Goal: Navigation & Orientation: Find specific page/section

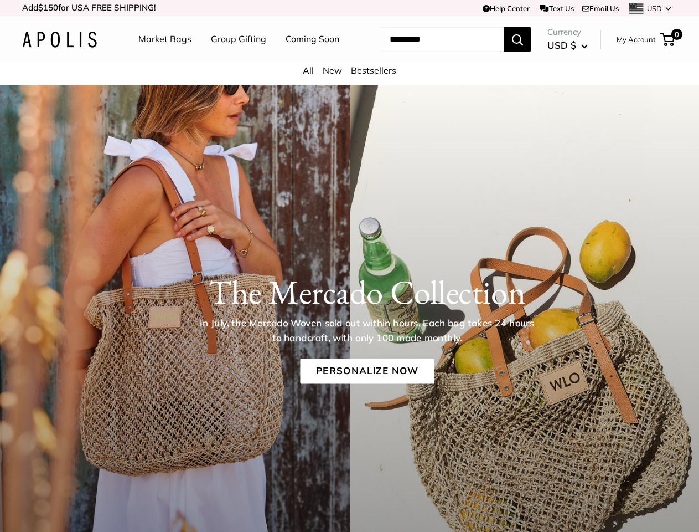
click at [349, 266] on div "The [PERSON_NAME] Collection In July, the [PERSON_NAME] Woven sold out within h…" at bounding box center [349, 320] width 699 height 153
click at [349, 8] on td "Help Center Text Us Email Us *** *** *** *** *** *** *** *** *** *** *** USD US…" at bounding box center [484, 8] width 388 height 16
click at [349, 57] on nav "Market Bags Group Gifting Coming Soon" at bounding box center [248, 39] width 265 height 35
click at [235, 57] on ul "Market Bags Group Gifting Coming Soon" at bounding box center [248, 39] width 220 height 35
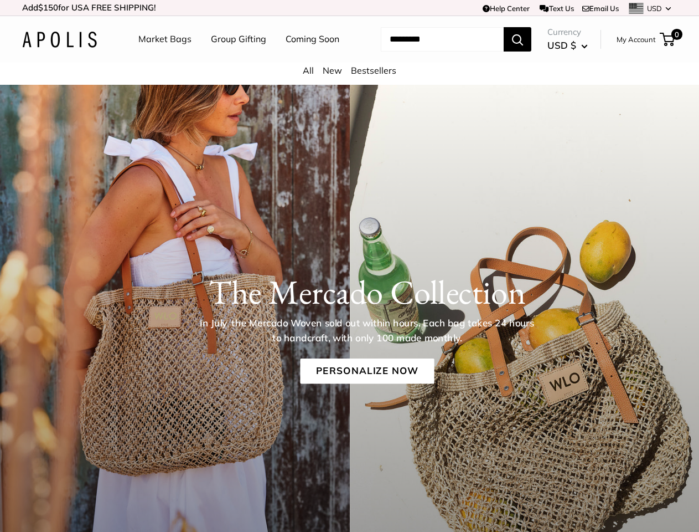
click at [429, 51] on input "Search..." at bounding box center [442, 39] width 123 height 24
click at [349, 312] on h1 "The Mercado Collection" at bounding box center [367, 292] width 622 height 40
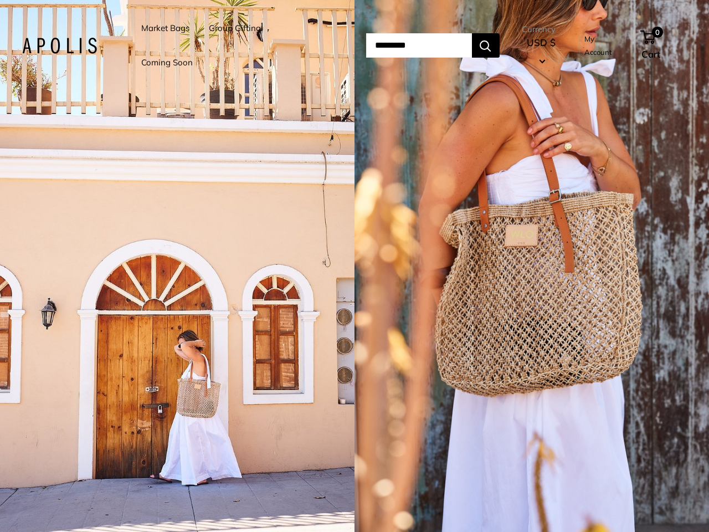
click at [366, 45] on input "Search..." at bounding box center [419, 45] width 106 height 24
click at [236, 45] on li "Group Gifting" at bounding box center [235, 28] width 52 height 34
click at [431, 45] on input "Search..." at bounding box center [419, 45] width 106 height 24
click at [177, 266] on div "1 / 5" at bounding box center [177, 266] width 354 height 532
click at [532, 266] on div "1 / 5" at bounding box center [531, 266] width 354 height 532
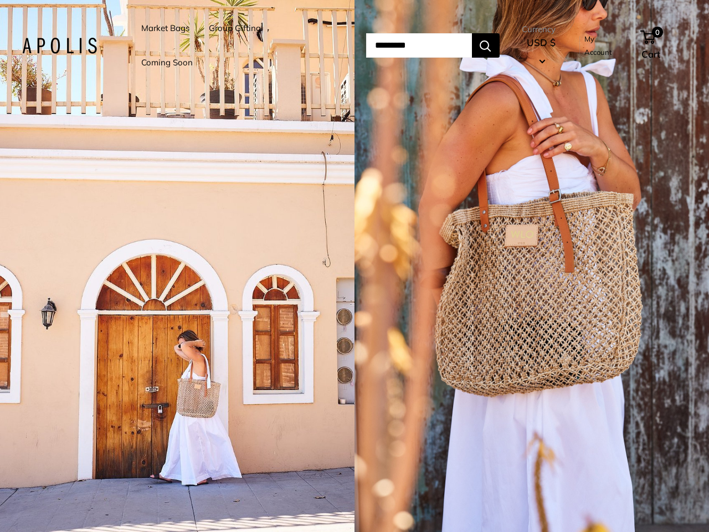
click at [366, 45] on input "Search..." at bounding box center [419, 45] width 106 height 24
click at [236, 45] on li "Group Gifting" at bounding box center [235, 28] width 52 height 34
click at [431, 45] on input "Search..." at bounding box center [419, 45] width 106 height 24
click at [177, 266] on div "1 / 5" at bounding box center [177, 266] width 354 height 532
click at [532, 266] on div "1 / 5" at bounding box center [531, 266] width 354 height 532
